Goal: Information Seeking & Learning: Find contact information

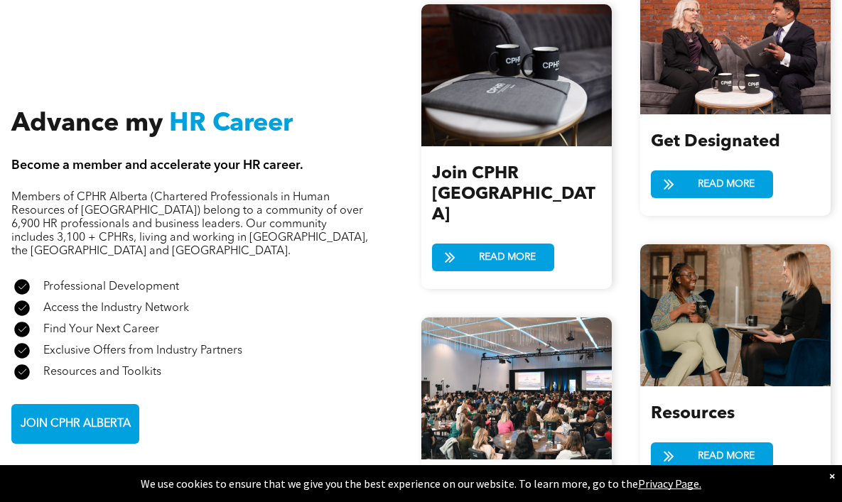
scroll to position [1514, 0]
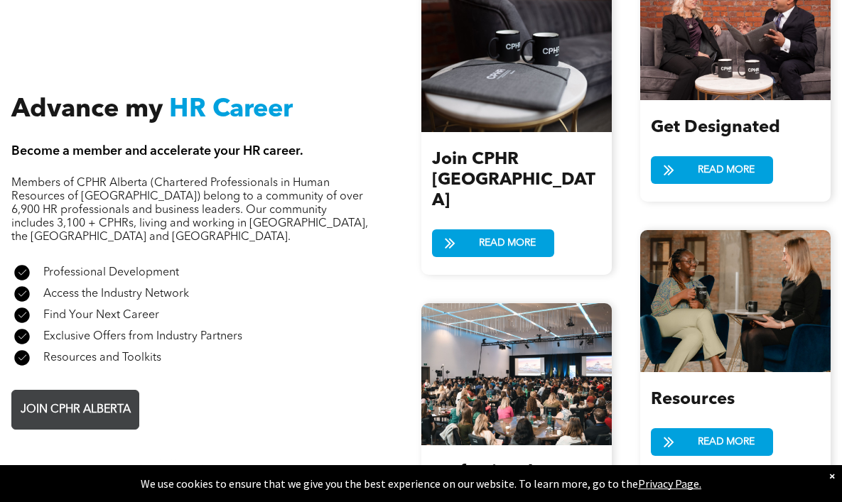
click at [100, 390] on link "JOIN CPHR ALBERTA" at bounding box center [75, 410] width 128 height 40
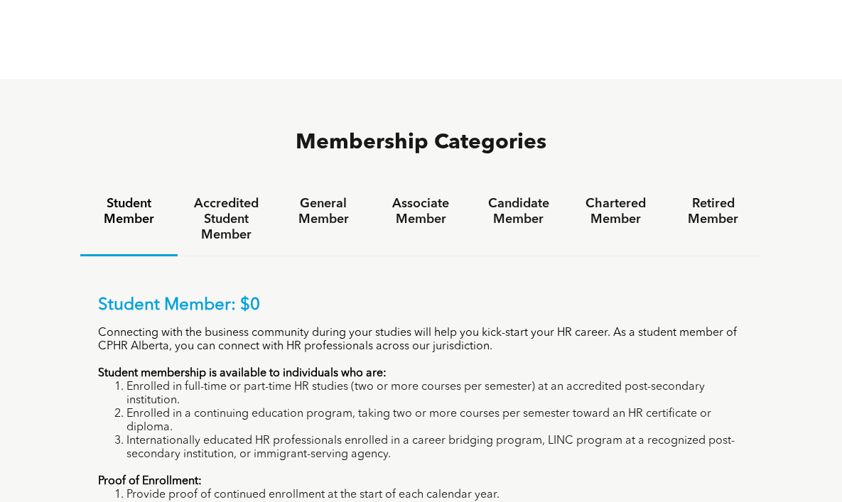
scroll to position [804, 0]
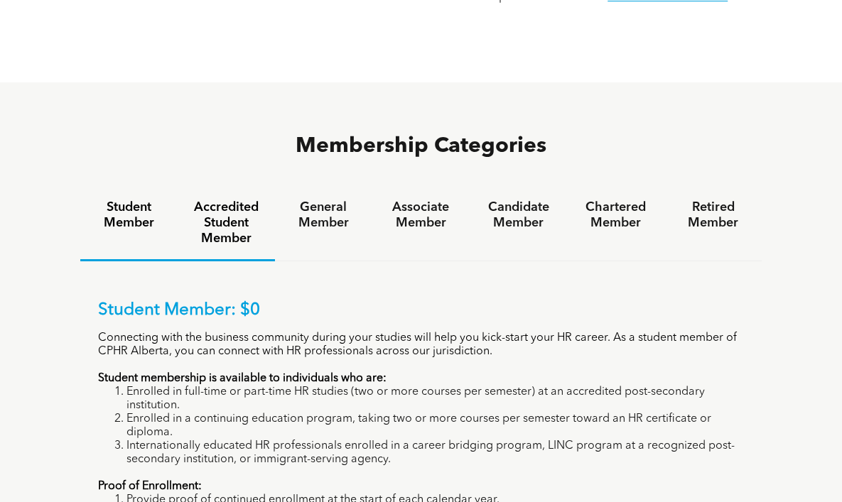
click at [193, 200] on h4 "Accredited Student Member" at bounding box center [226, 223] width 72 height 47
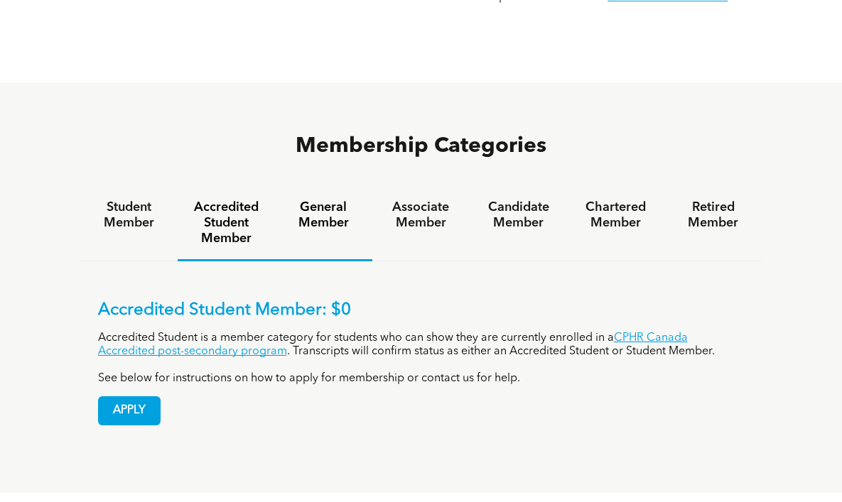
click at [288, 200] on h4 "General Member" at bounding box center [324, 215] width 72 height 31
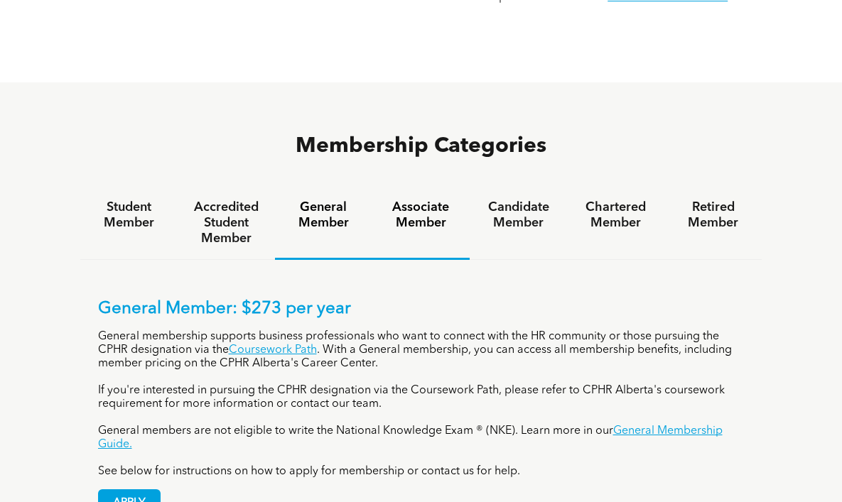
click at [428, 200] on h4 "Associate Member" at bounding box center [421, 215] width 72 height 31
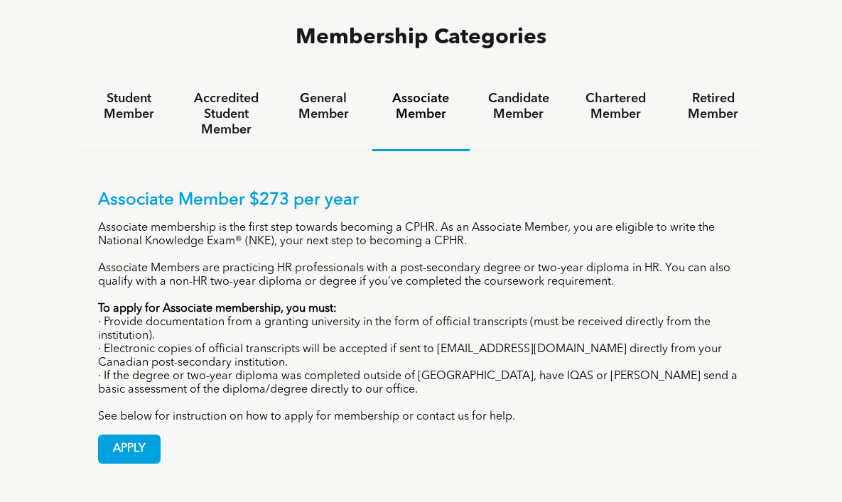
scroll to position [926, 0]
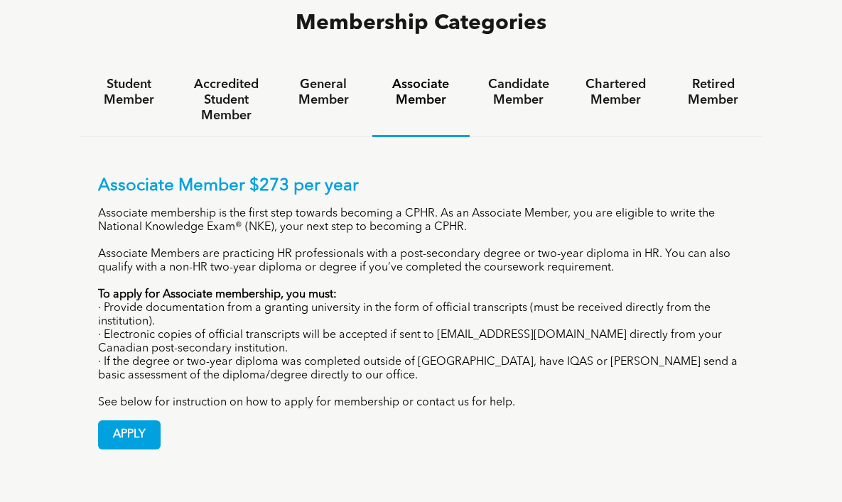
click at [306, 298] on div "Associate Member $273 per year Associate membership is the first step towards b…" at bounding box center [421, 293] width 647 height 234
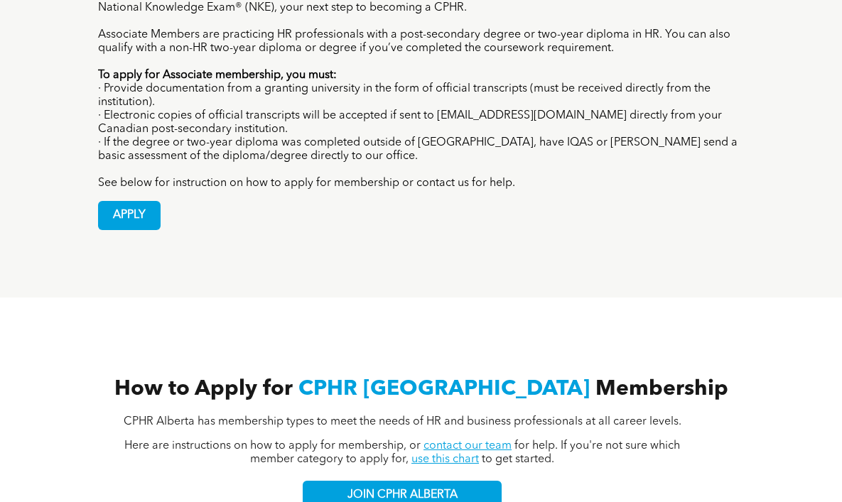
scroll to position [1148, 0]
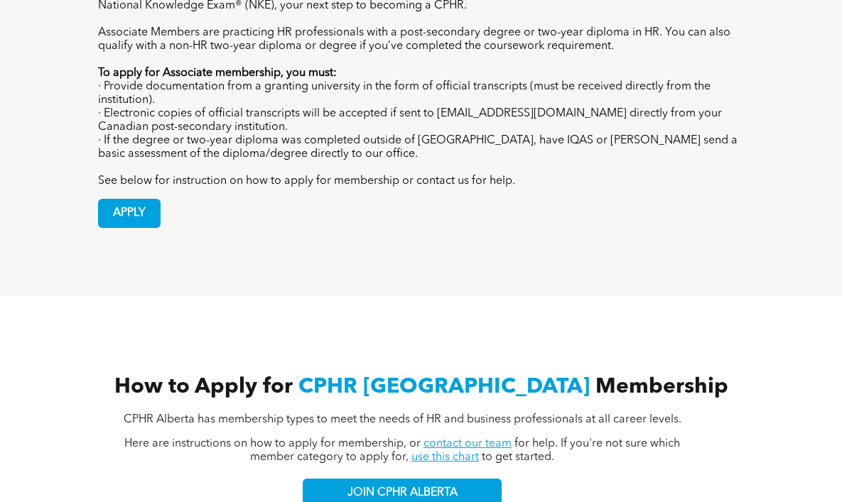
click at [492, 438] on link "contact our team" at bounding box center [467, 443] width 88 height 11
click at [453, 452] on link "use this chart" at bounding box center [444, 457] width 67 height 11
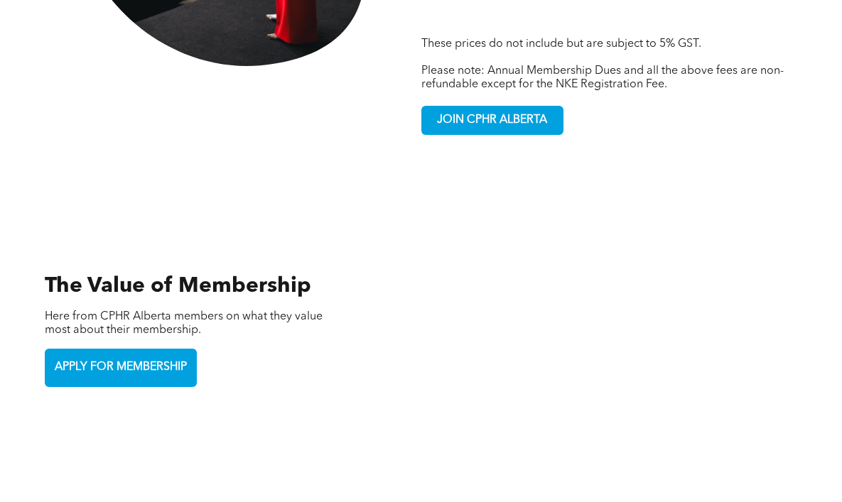
scroll to position [3019, 0]
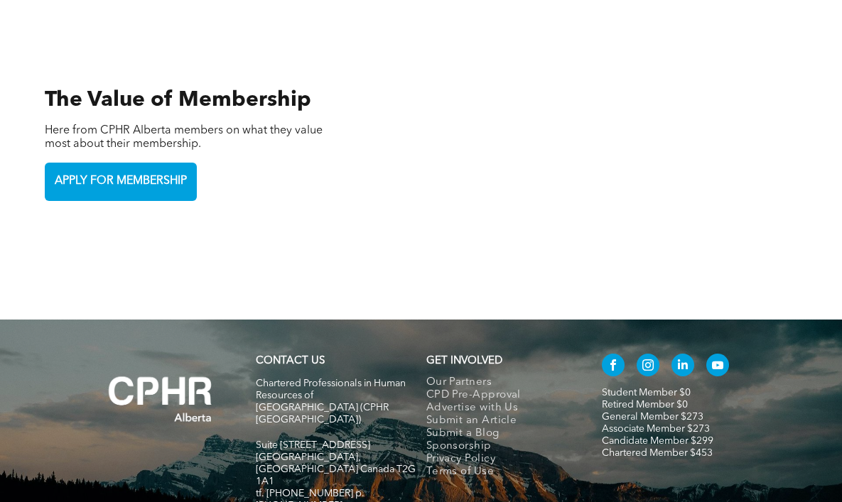
drag, startPoint x: 396, startPoint y: 369, endPoint x: 324, endPoint y: 372, distance: 72.5
click at [324, 377] on div "Chartered Professionals in Human Resources of [GEOGRAPHIC_DATA] ([GEOGRAPHIC_DA…" at bounding box center [336, 470] width 161 height 186
copy span "[EMAIL_ADDRESS][DOMAIN_NAME]"
